Goal: Task Accomplishment & Management: Use online tool/utility

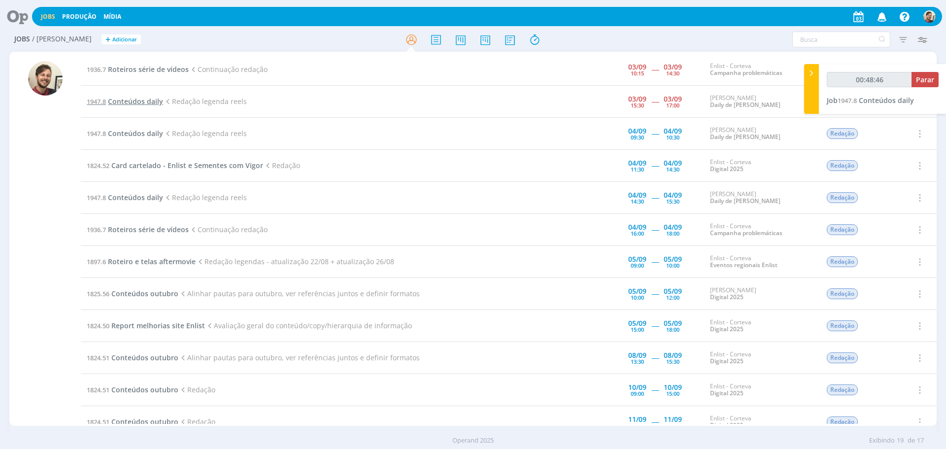
click at [141, 103] on span "Conteúdos daily" at bounding box center [135, 101] width 55 height 9
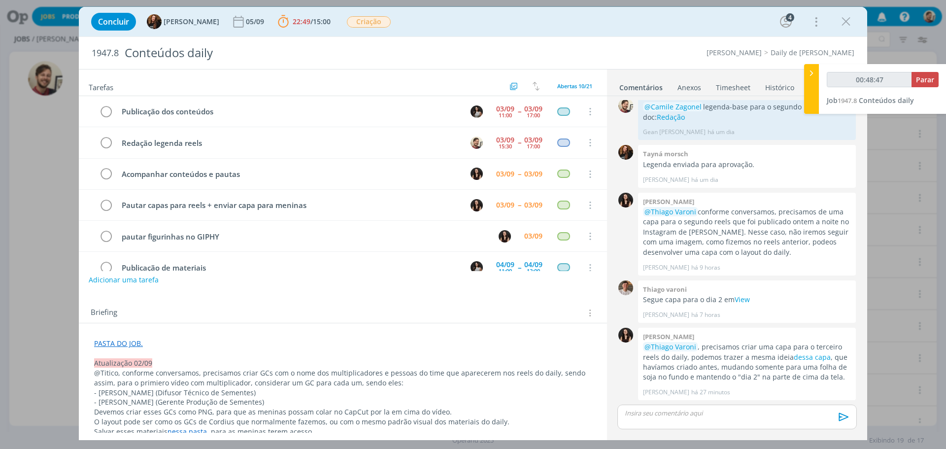
click at [661, 409] on p "dialog" at bounding box center [737, 412] width 224 height 9
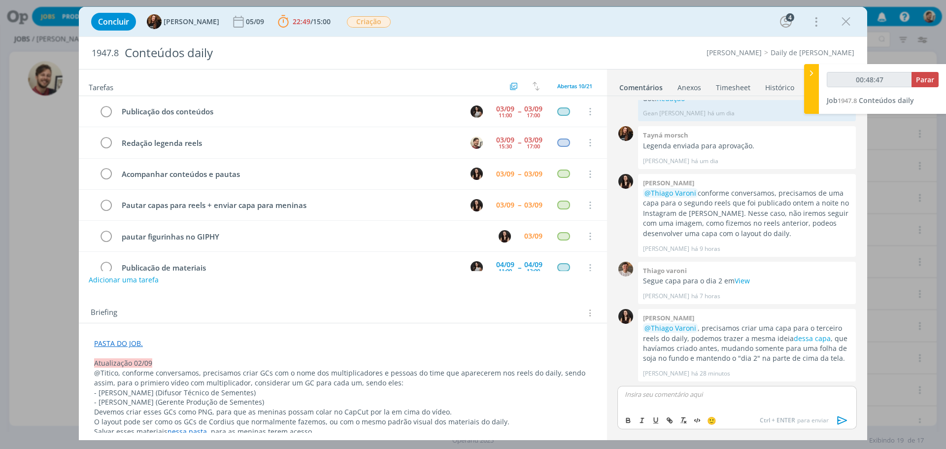
type input "00:48:48"
click at [842, 416] on icon "dialog" at bounding box center [842, 420] width 15 height 15
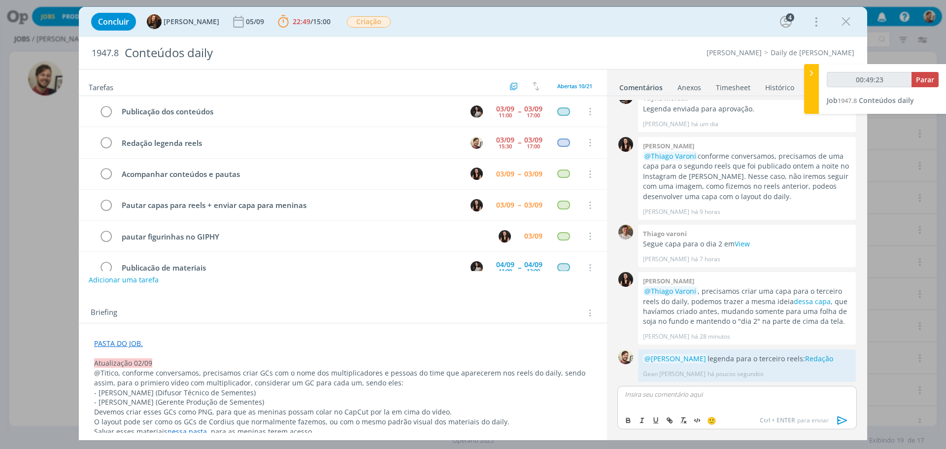
type input "00:49:24"
click at [924, 83] on span "Parar" at bounding box center [925, 79] width 18 height 9
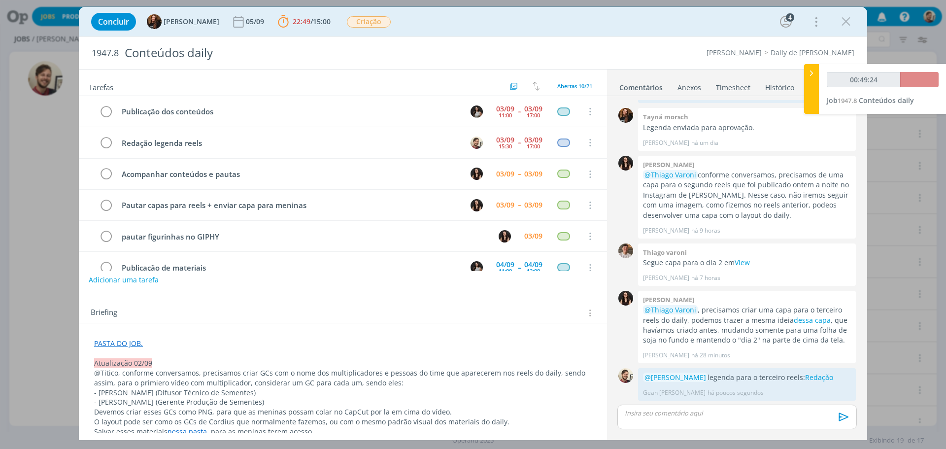
scroll to position [346, 0]
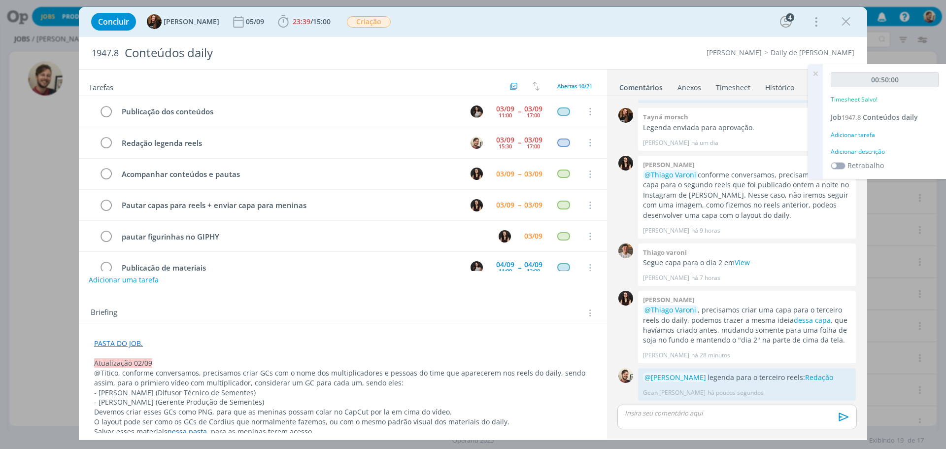
click at [853, 150] on div "Adicionar descrição" at bounding box center [884, 151] width 108 height 9
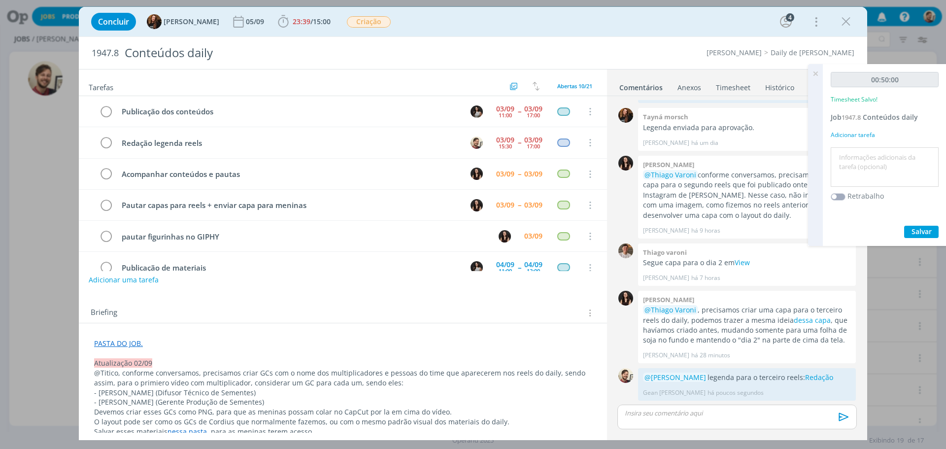
click at [860, 161] on textarea at bounding box center [884, 167] width 103 height 35
type textarea "redação"
click at [921, 234] on span "Salvar" at bounding box center [921, 231] width 20 height 9
click at [818, 73] on icon at bounding box center [815, 73] width 18 height 19
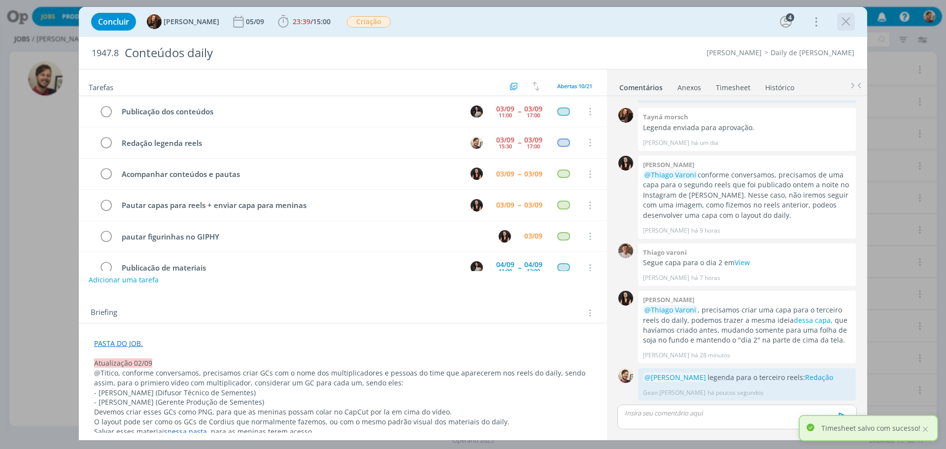
click at [841, 23] on icon "dialog" at bounding box center [845, 21] width 15 height 15
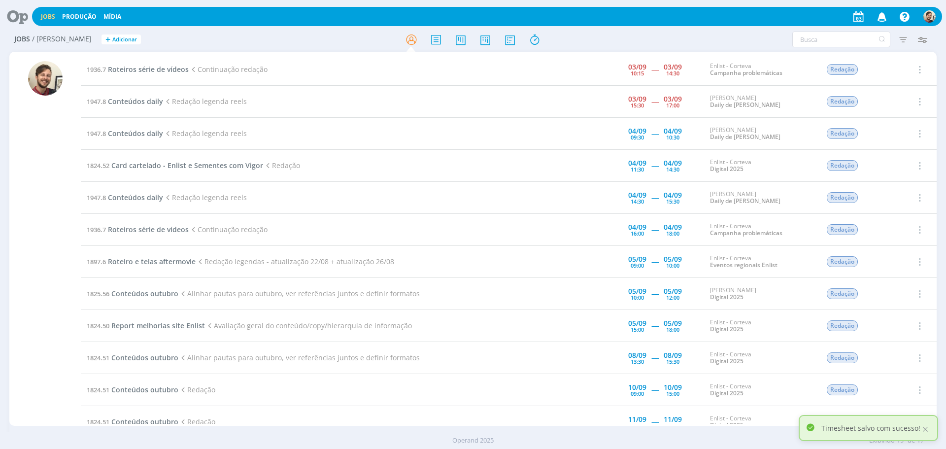
click at [15, 14] on icon at bounding box center [14, 16] width 20 height 19
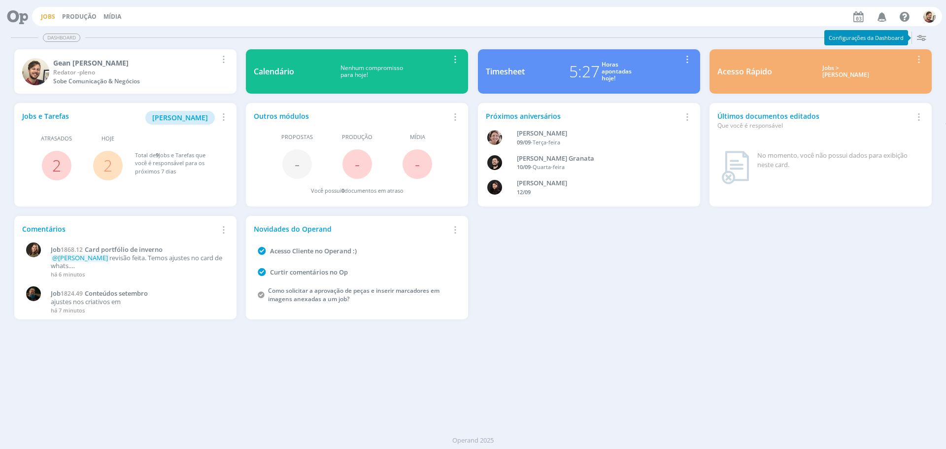
click at [51, 12] on link "Jobs" at bounding box center [48, 16] width 14 height 8
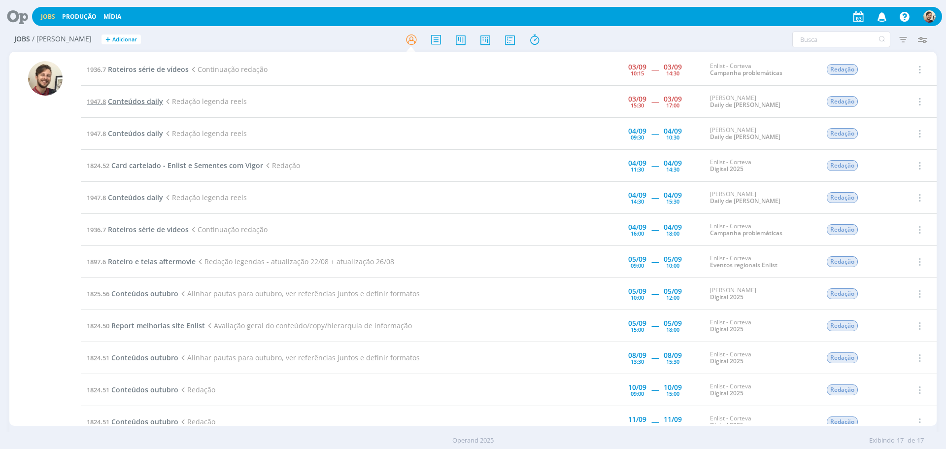
click at [128, 100] on span "Conteúdos daily" at bounding box center [135, 101] width 55 height 9
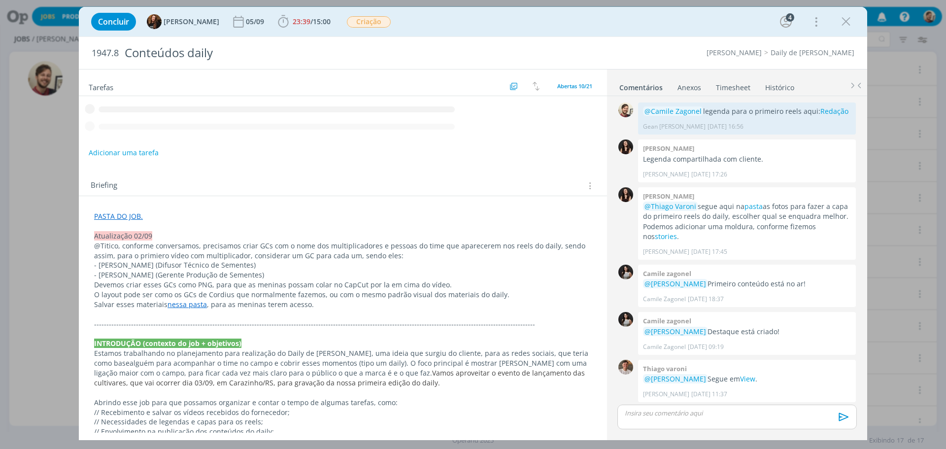
scroll to position [346, 0]
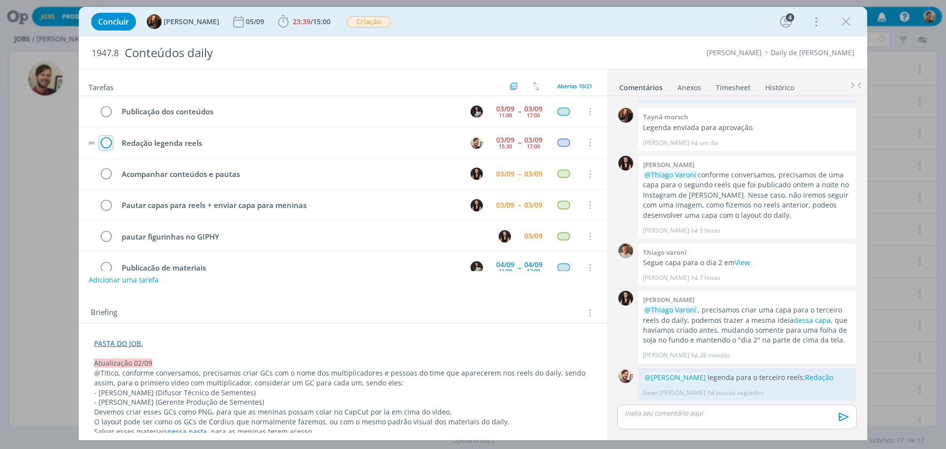
click at [106, 143] on icon "dialog" at bounding box center [106, 142] width 14 height 15
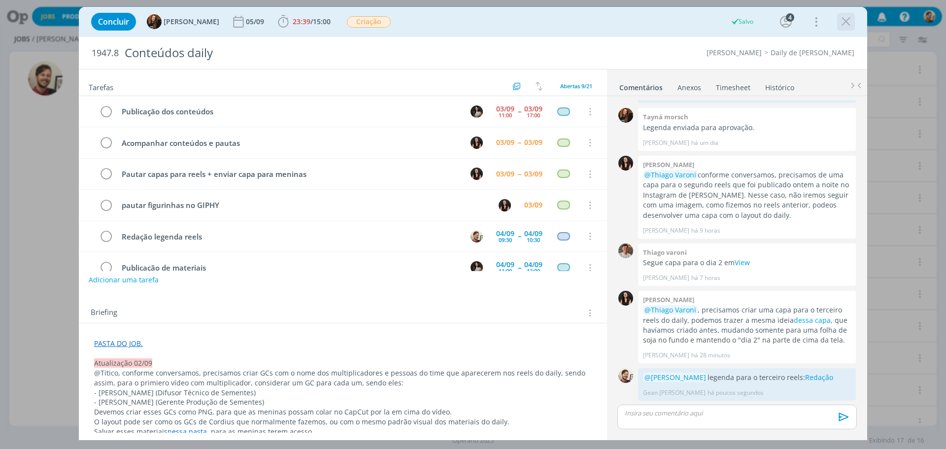
click at [844, 22] on icon "dialog" at bounding box center [845, 21] width 15 height 15
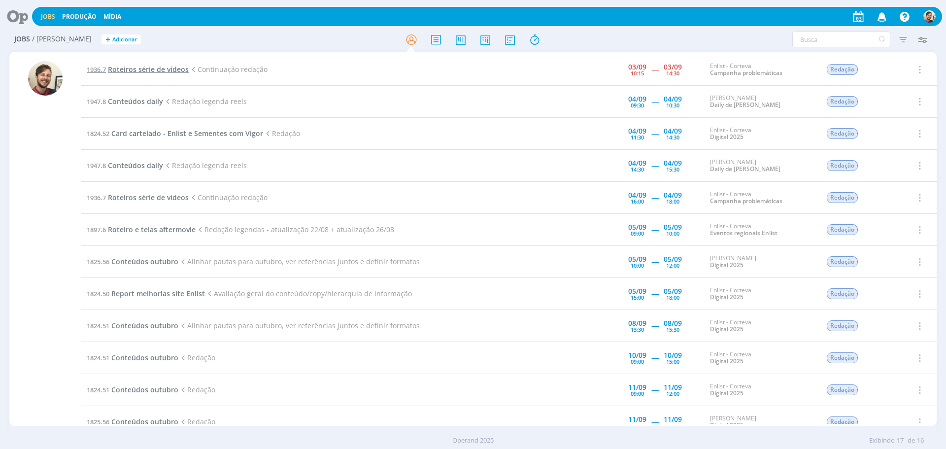
click at [119, 71] on span "Roteiros série de vídeos" at bounding box center [148, 69] width 81 height 9
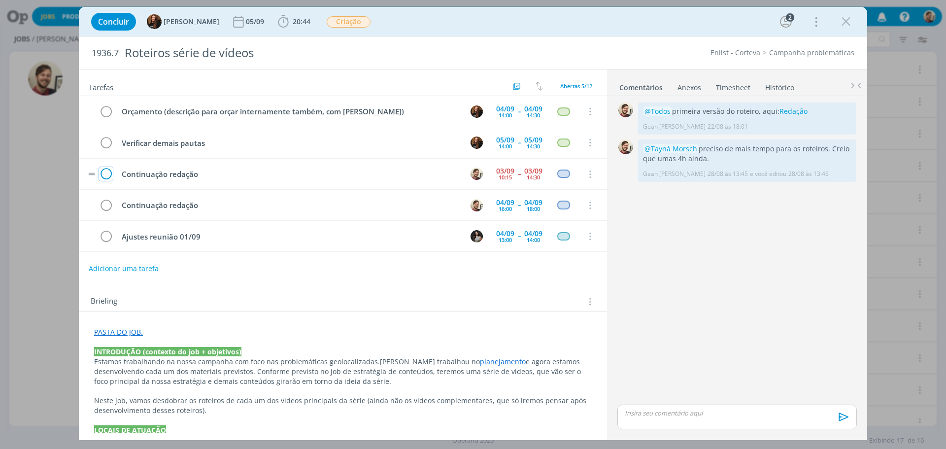
click at [104, 174] on icon "dialog" at bounding box center [106, 174] width 14 height 15
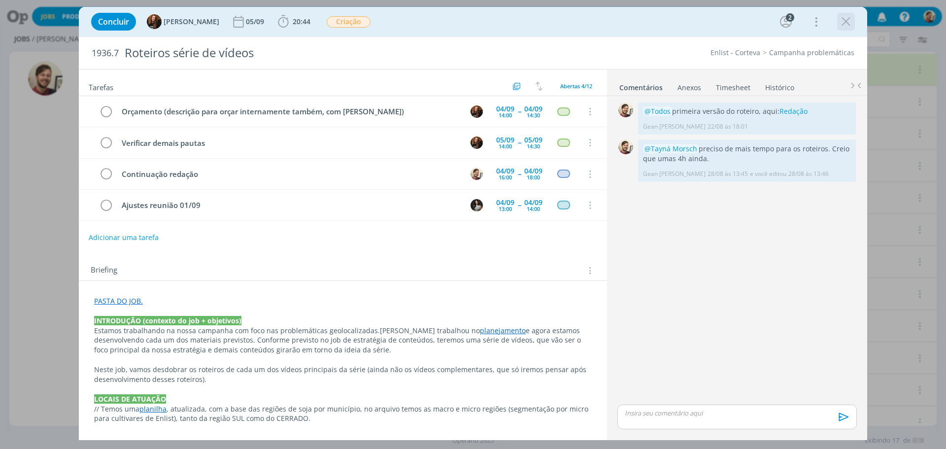
click at [842, 24] on icon "dialog" at bounding box center [845, 21] width 15 height 15
